Goal: Transaction & Acquisition: Download file/media

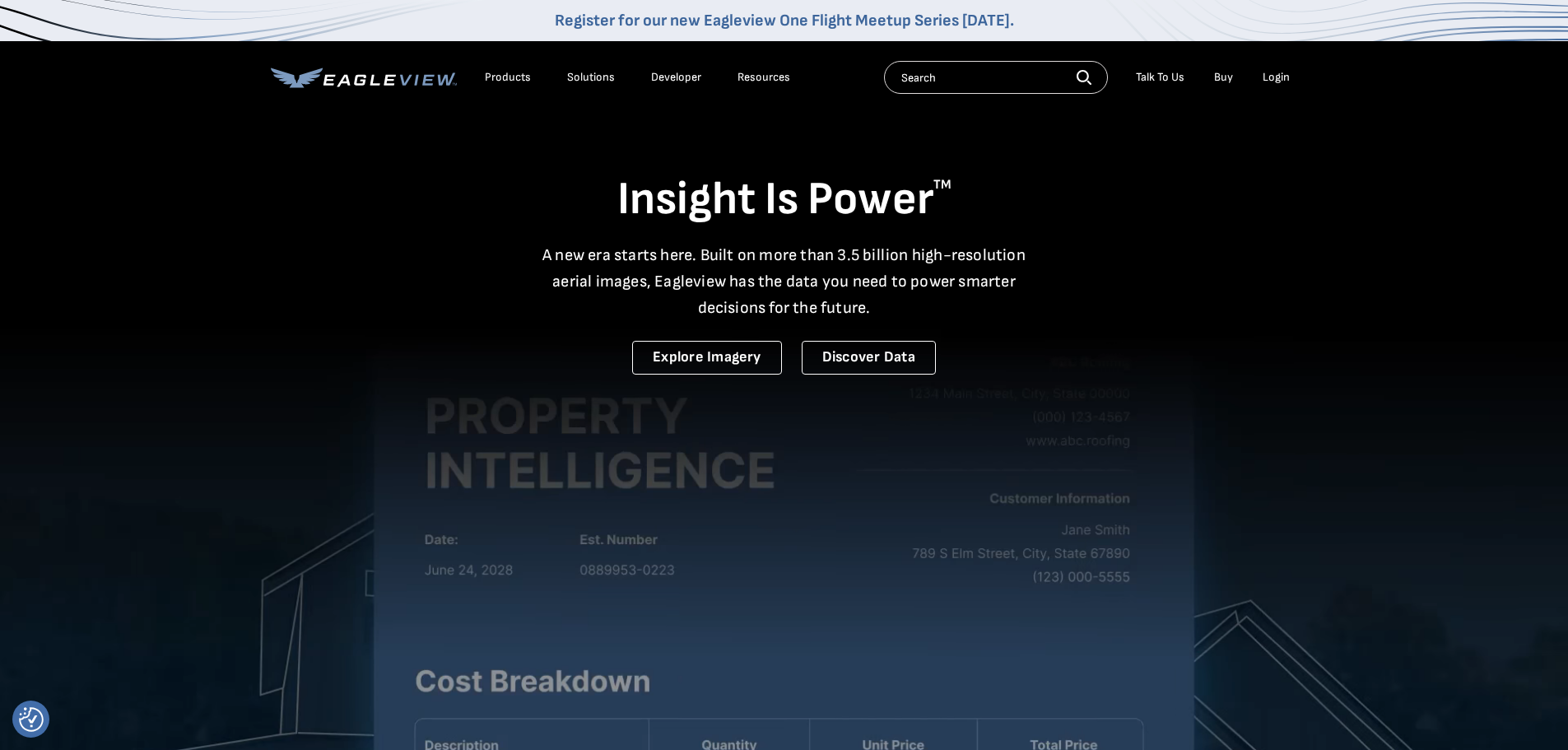
click at [1267, 80] on div "Login" at bounding box center [1276, 77] width 27 height 15
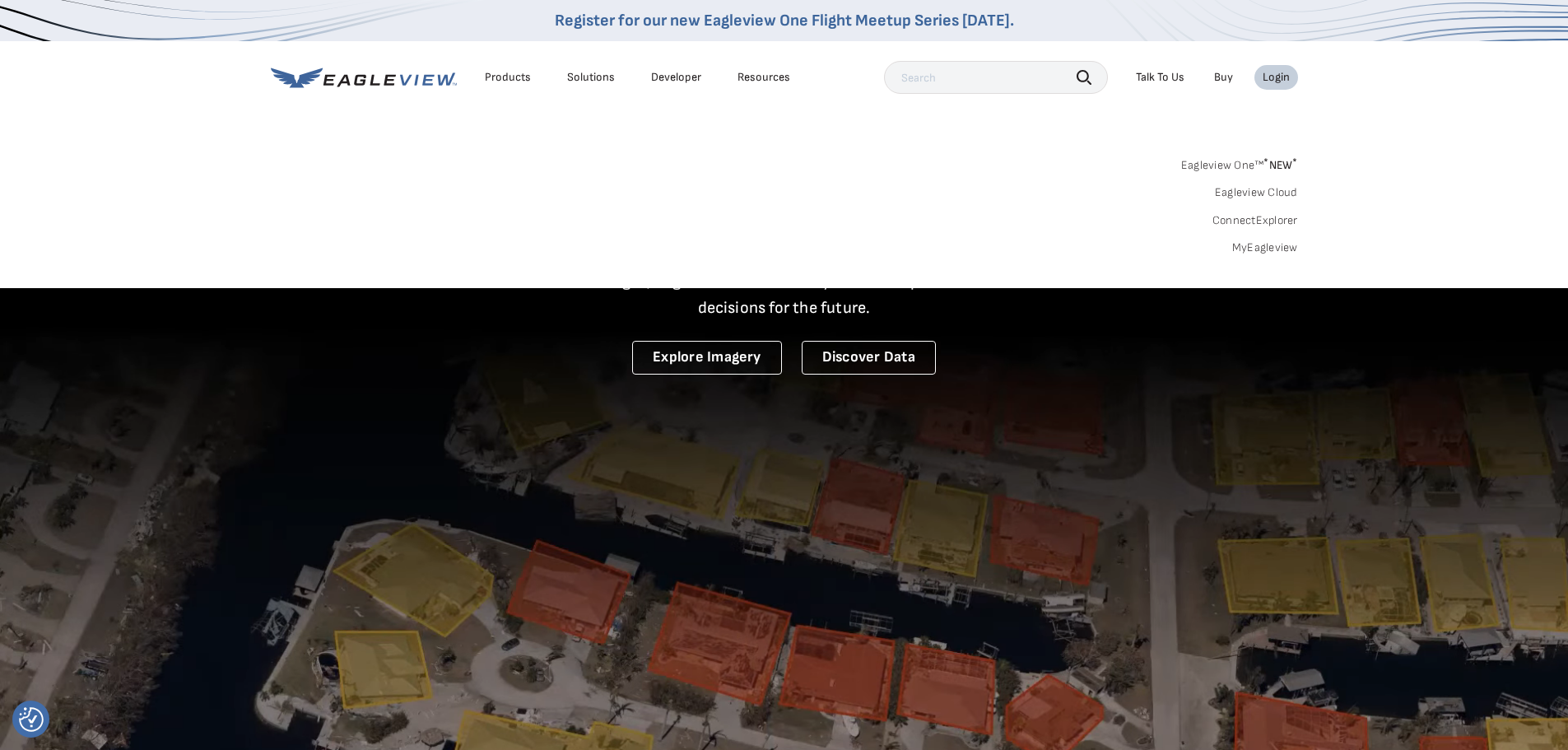
click at [1292, 79] on li "Login" at bounding box center [1276, 77] width 44 height 24
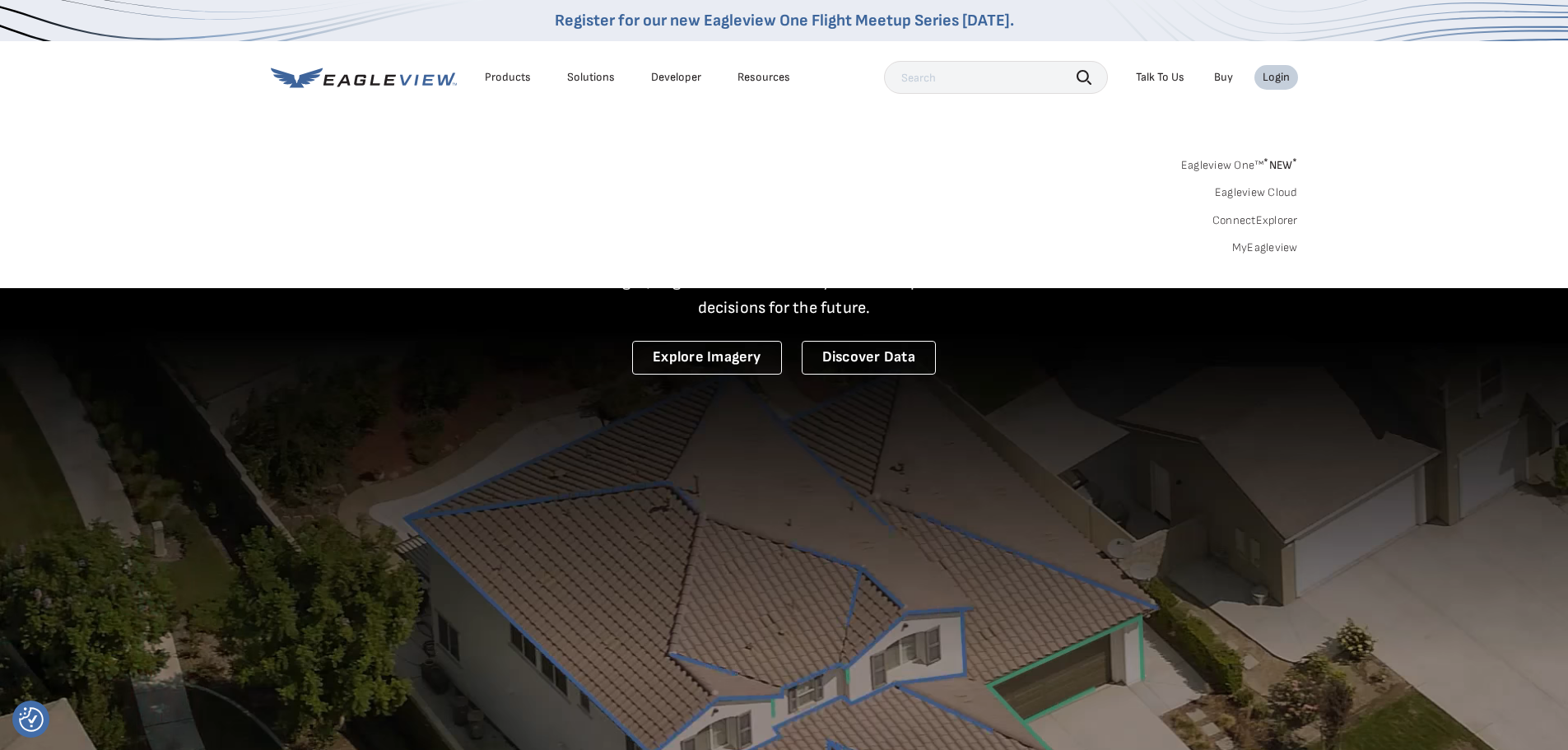
click at [1281, 89] on li "Login" at bounding box center [1276, 77] width 44 height 24
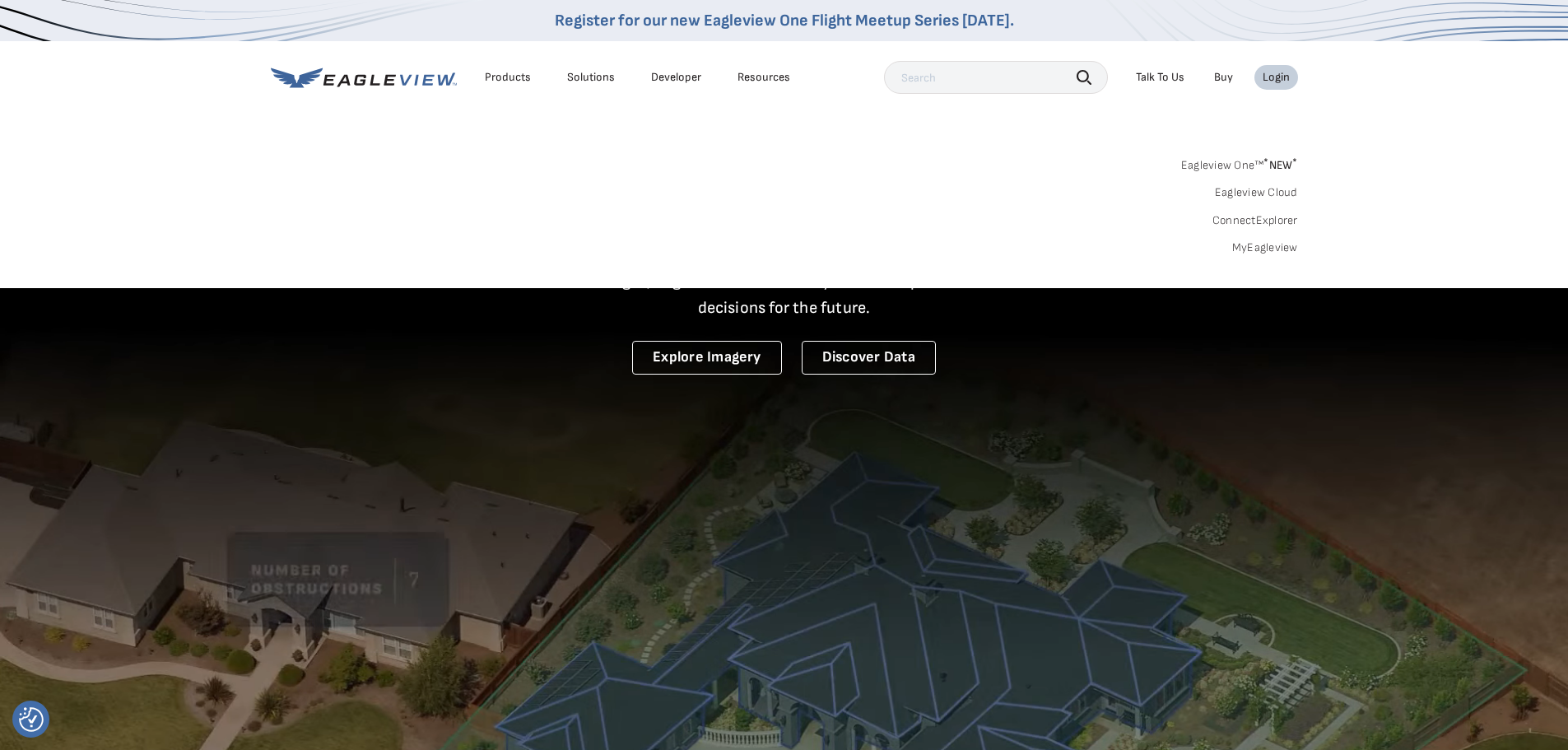
click at [1285, 84] on div "Login" at bounding box center [1276, 77] width 27 height 15
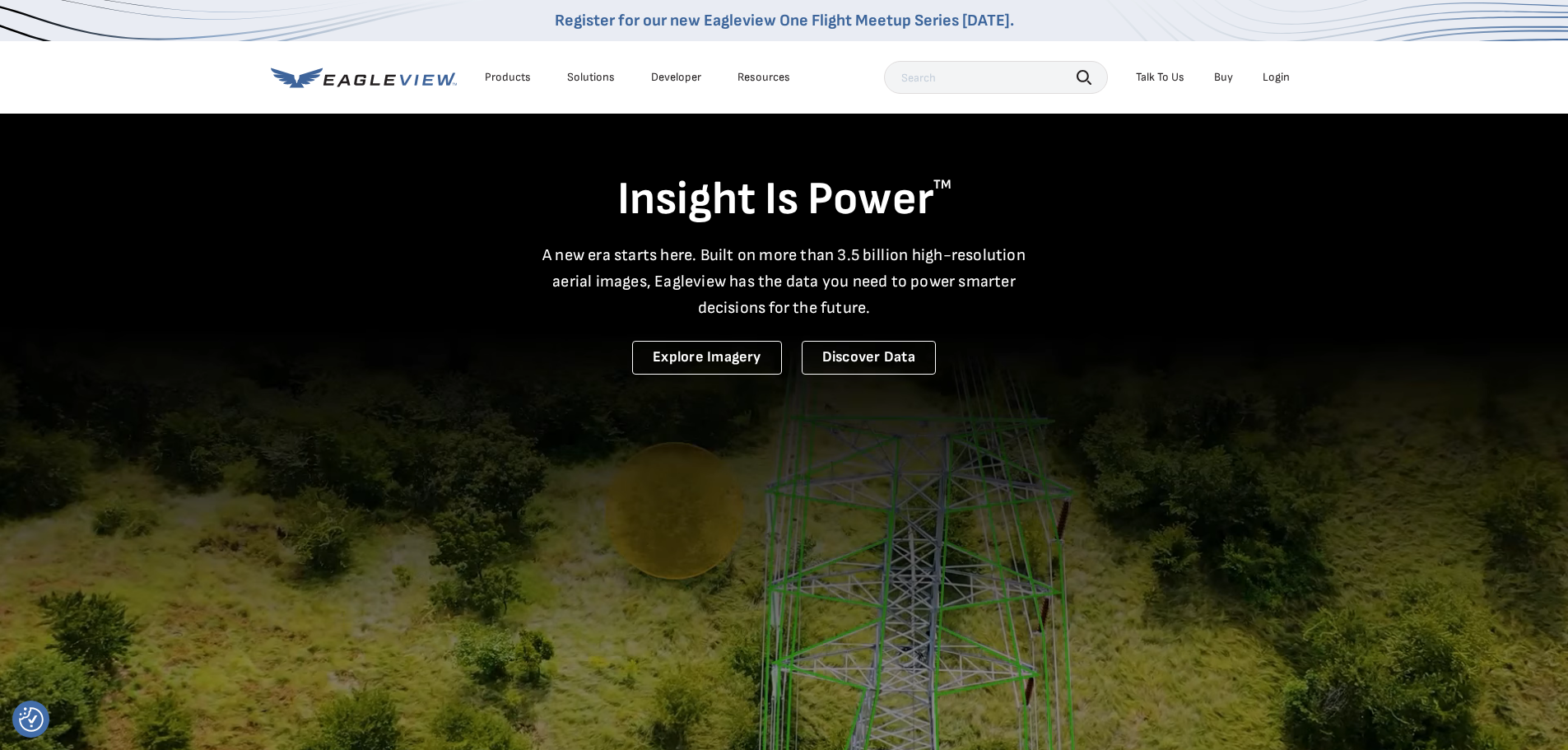
click at [1286, 77] on div "Login" at bounding box center [1276, 77] width 27 height 15
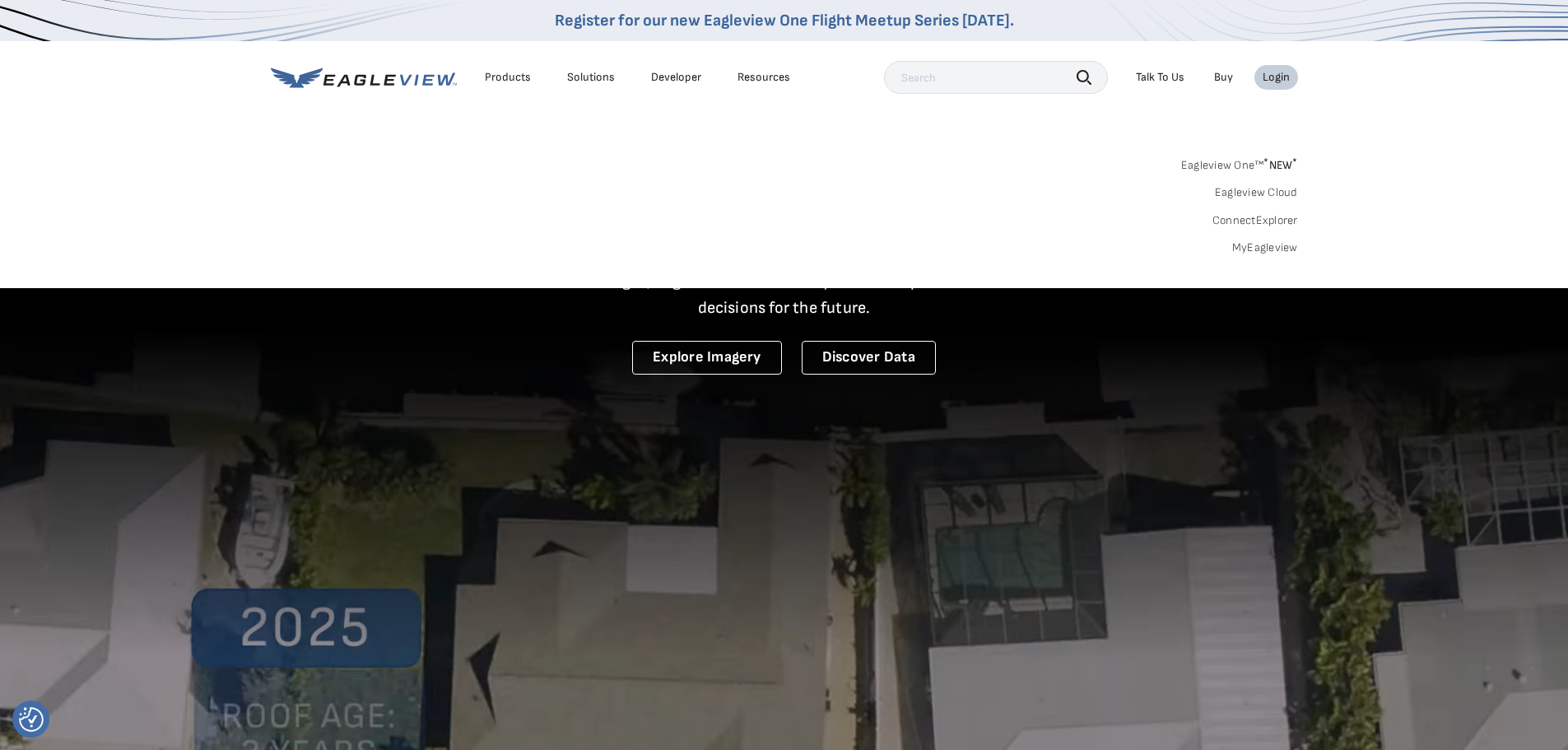
click at [1239, 247] on link "MyEagleview" at bounding box center [1264, 247] width 65 height 15
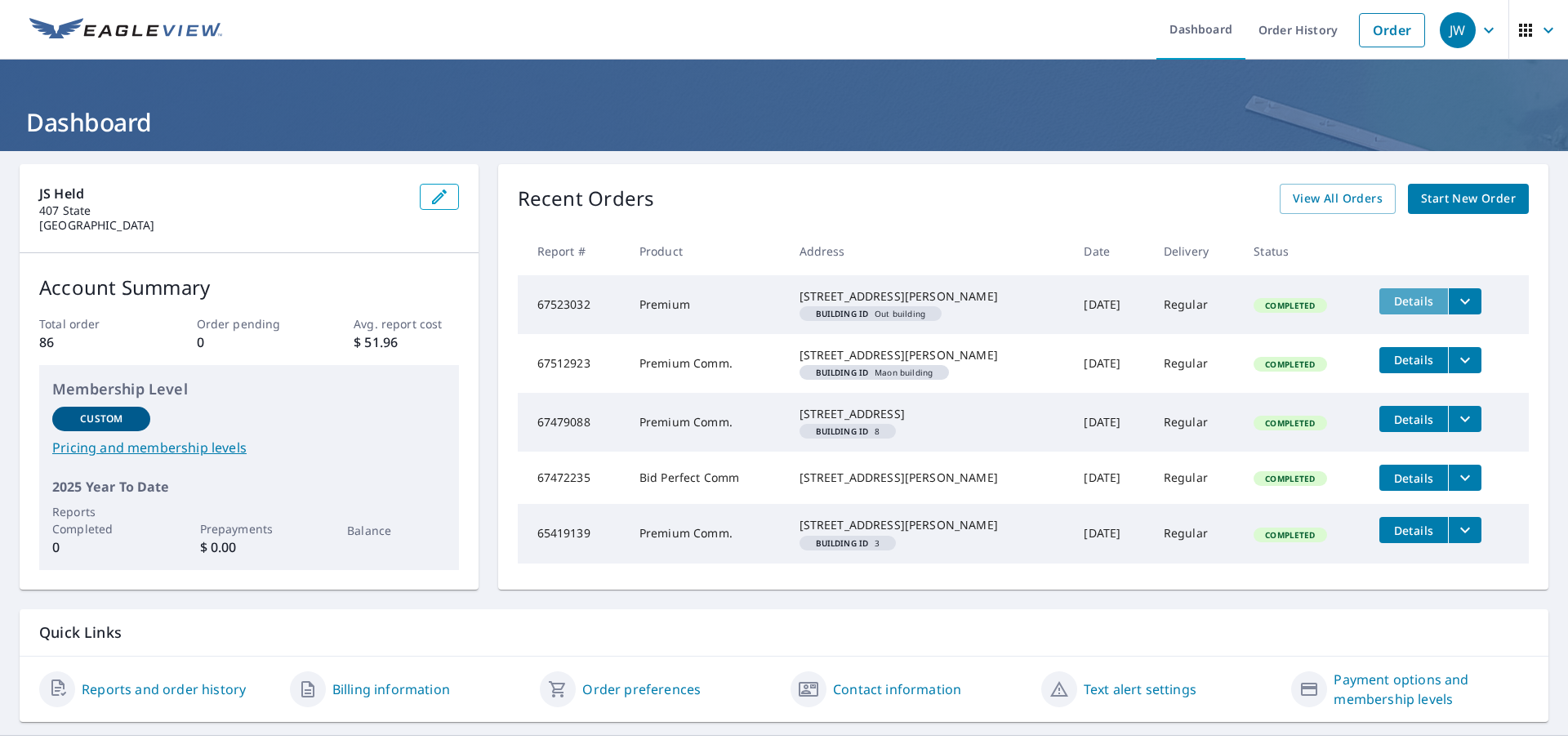
click at [1398, 303] on span "Details" at bounding box center [1413, 301] width 49 height 16
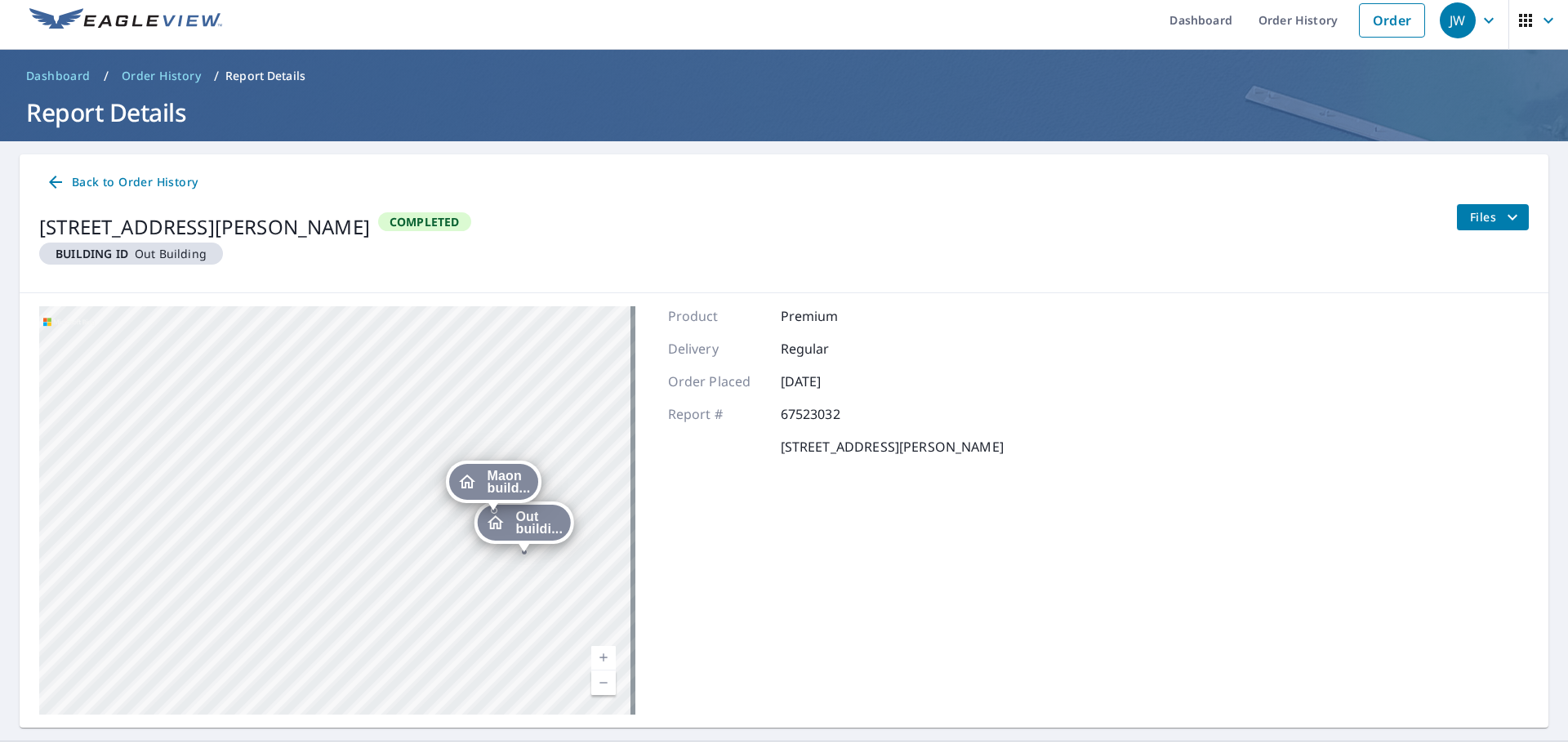
scroll to position [5, 0]
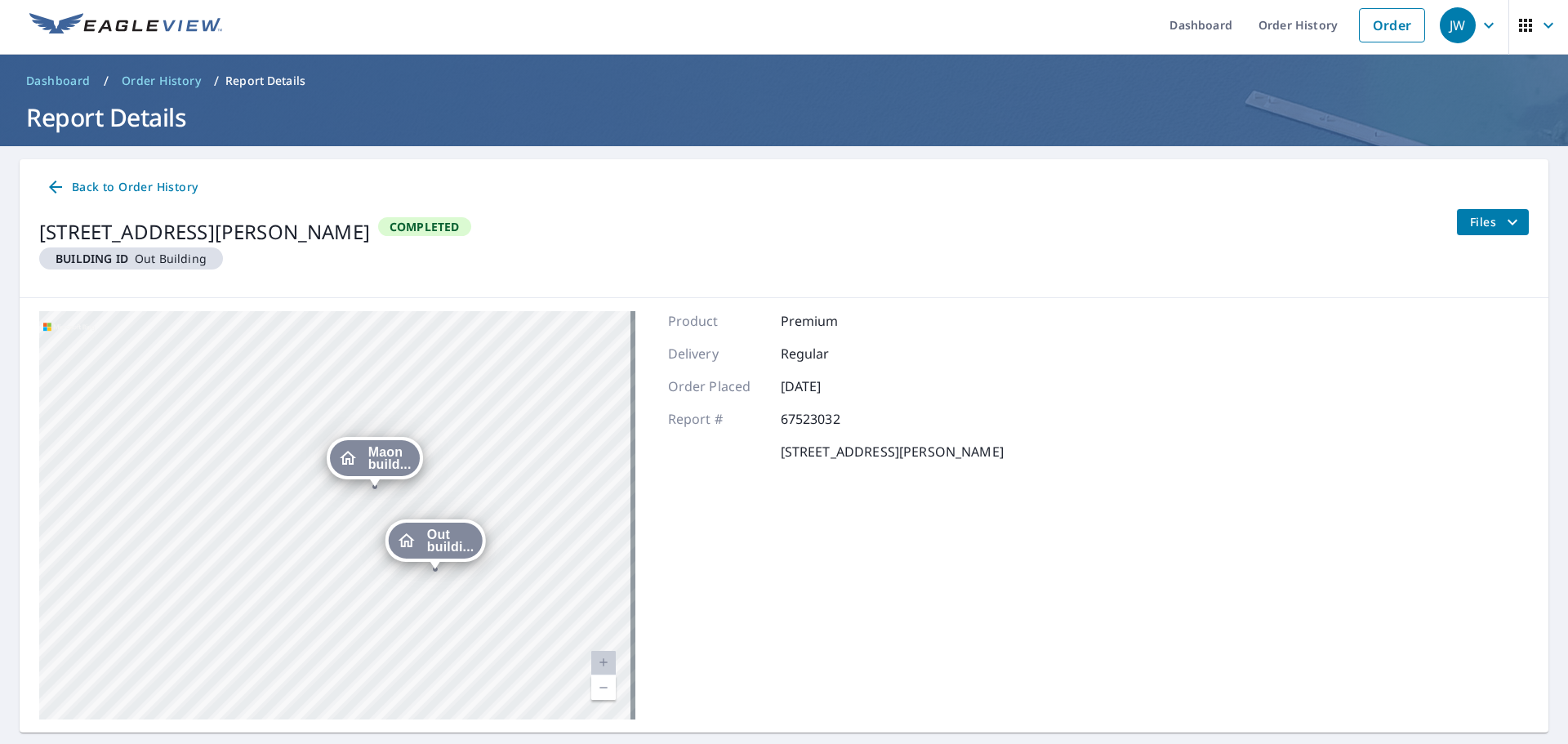
click at [1478, 214] on span "Files" at bounding box center [1496, 222] width 52 height 20
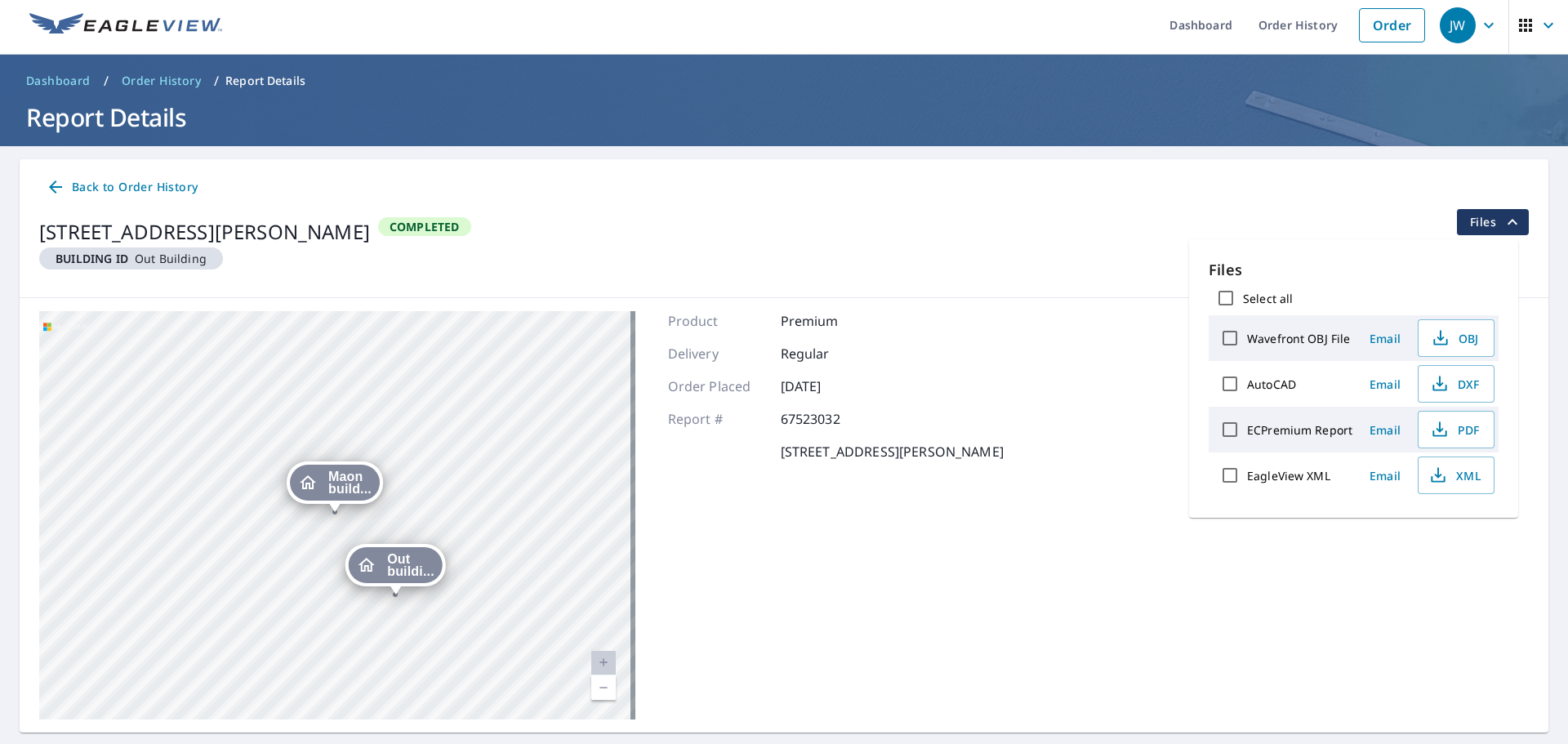
click at [1268, 425] on label "ECPremium Report" at bounding box center [1299, 430] width 106 height 16
click at [1247, 425] on input "ECPremium Report" at bounding box center [1230, 430] width 35 height 35
checkbox input "true"
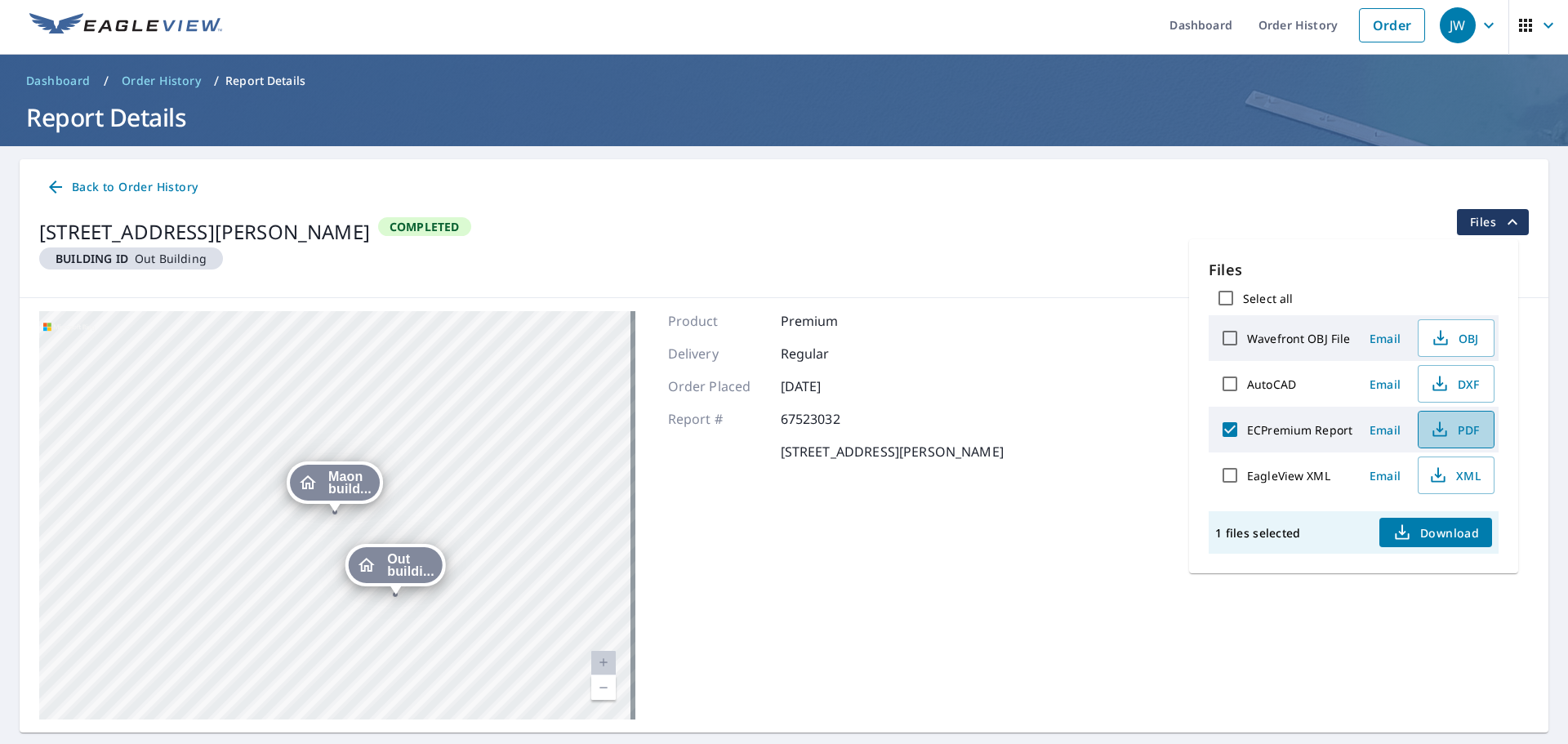
click at [1460, 432] on span "PDF" at bounding box center [1454, 429] width 52 height 20
click at [1061, 413] on div "Out buildi... 328 Lowell St Lawrence, MA 01841 Maon build... 328 Lowell St Lawr…" at bounding box center [784, 514] width 1528 height 434
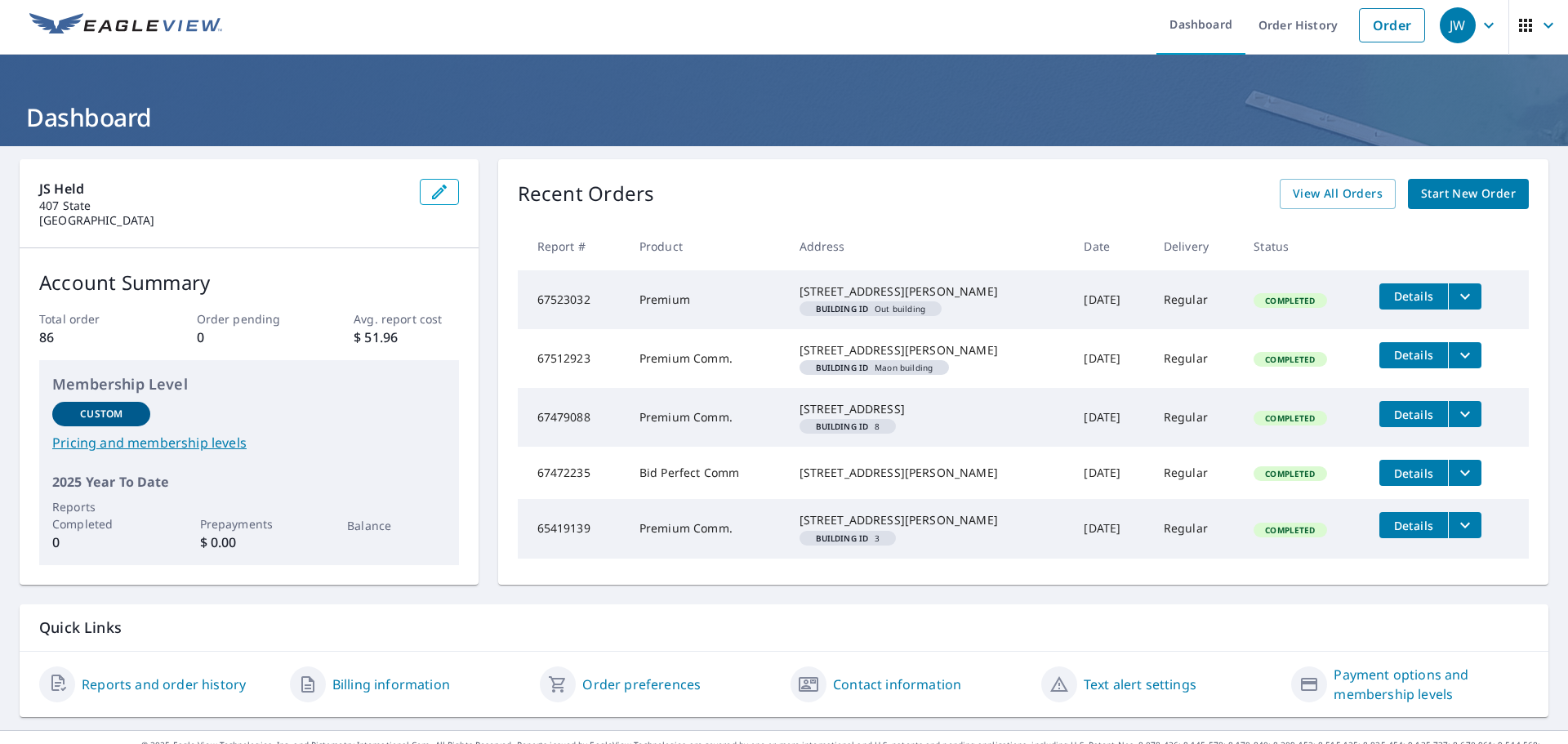
click at [1385, 381] on td "Details" at bounding box center [1448, 355] width 163 height 52
click at [1396, 362] on span "Details" at bounding box center [1413, 355] width 49 height 16
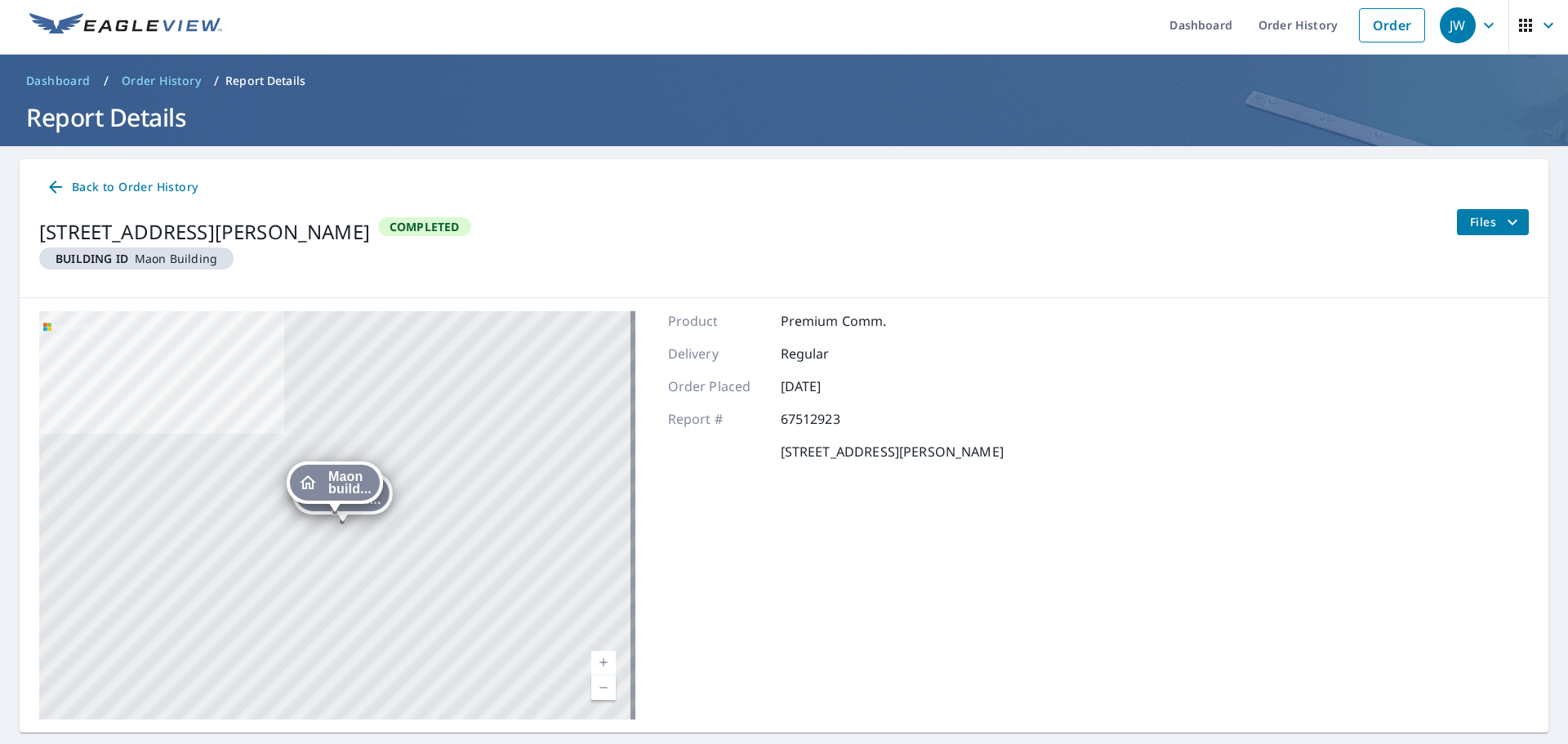
scroll to position [49, 0]
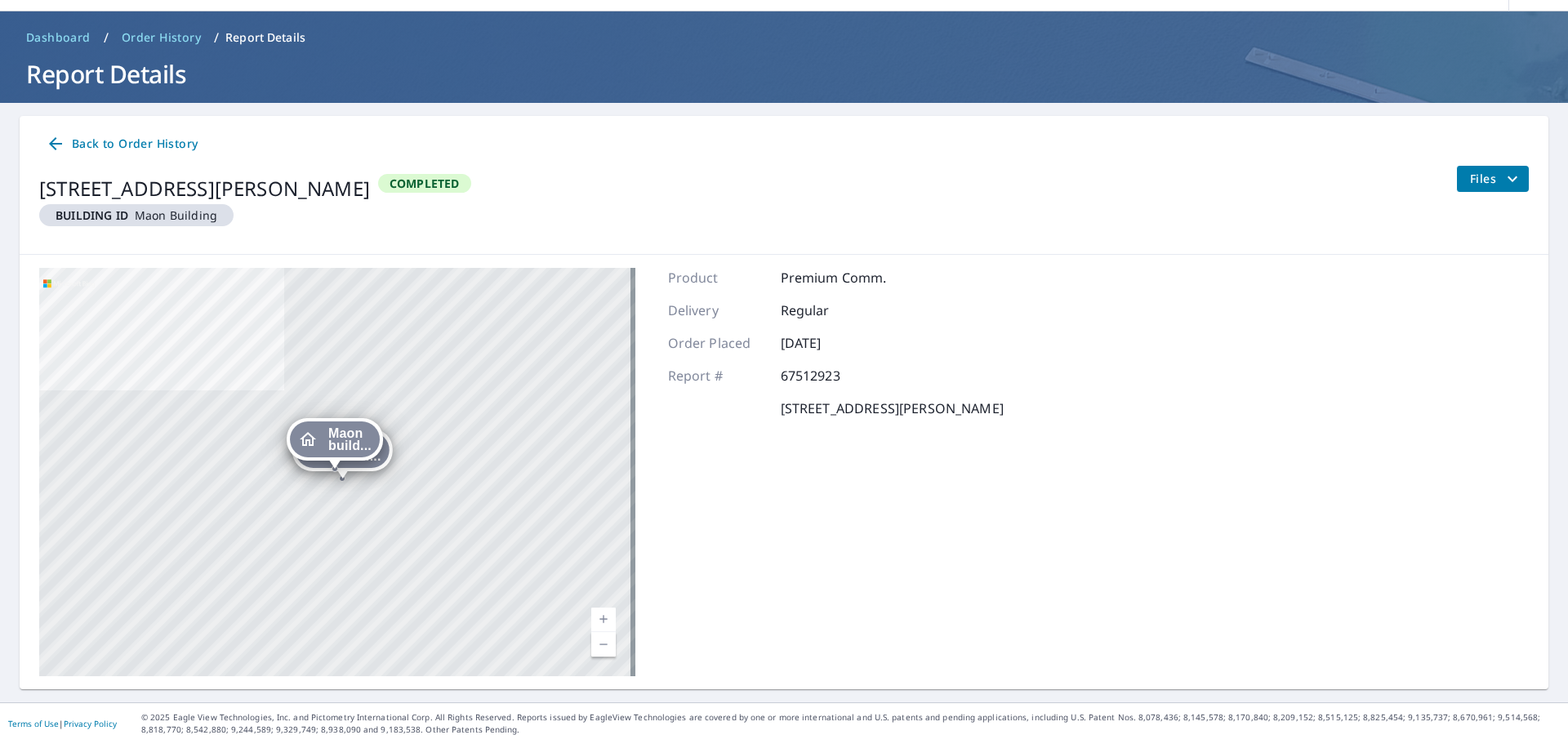
click at [1503, 181] on icon "filesDropdownBtn-67512923" at bounding box center [1512, 178] width 20 height 20
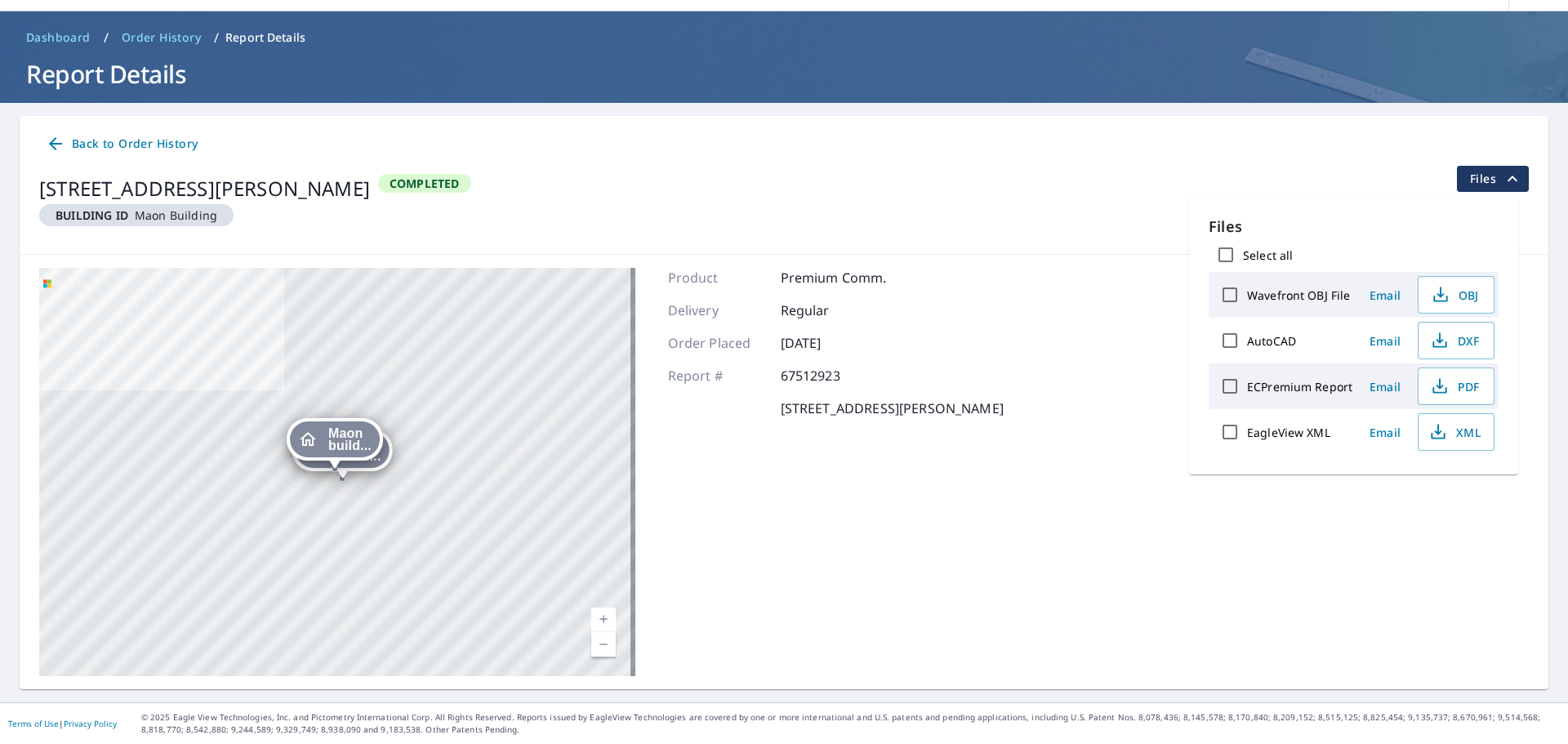
click at [1231, 395] on input "ECPremium Report" at bounding box center [1230, 386] width 35 height 35
checkbox input "true"
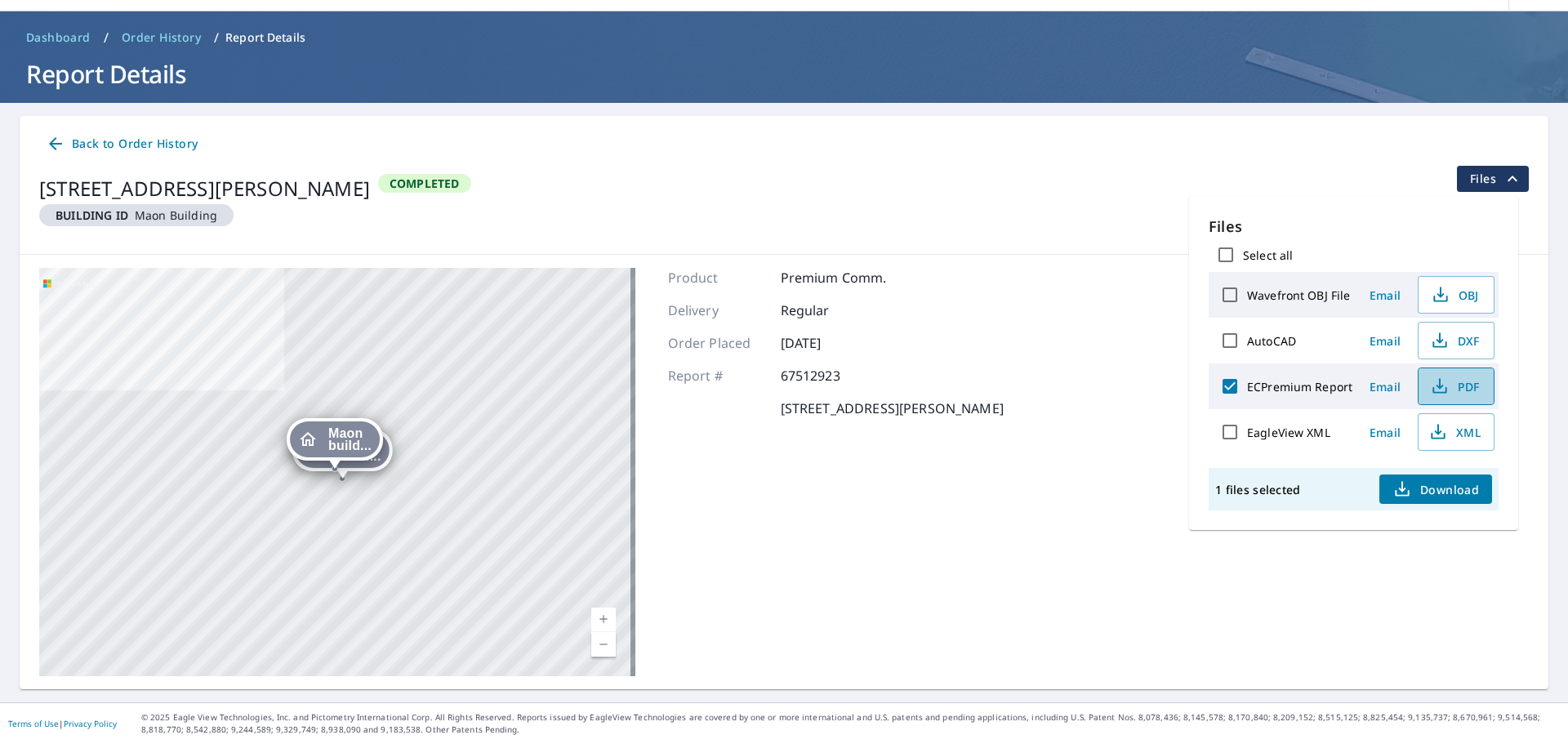
click at [1475, 385] on span "PDF" at bounding box center [1454, 386] width 52 height 20
